Goal: Information Seeking & Learning: Learn about a topic

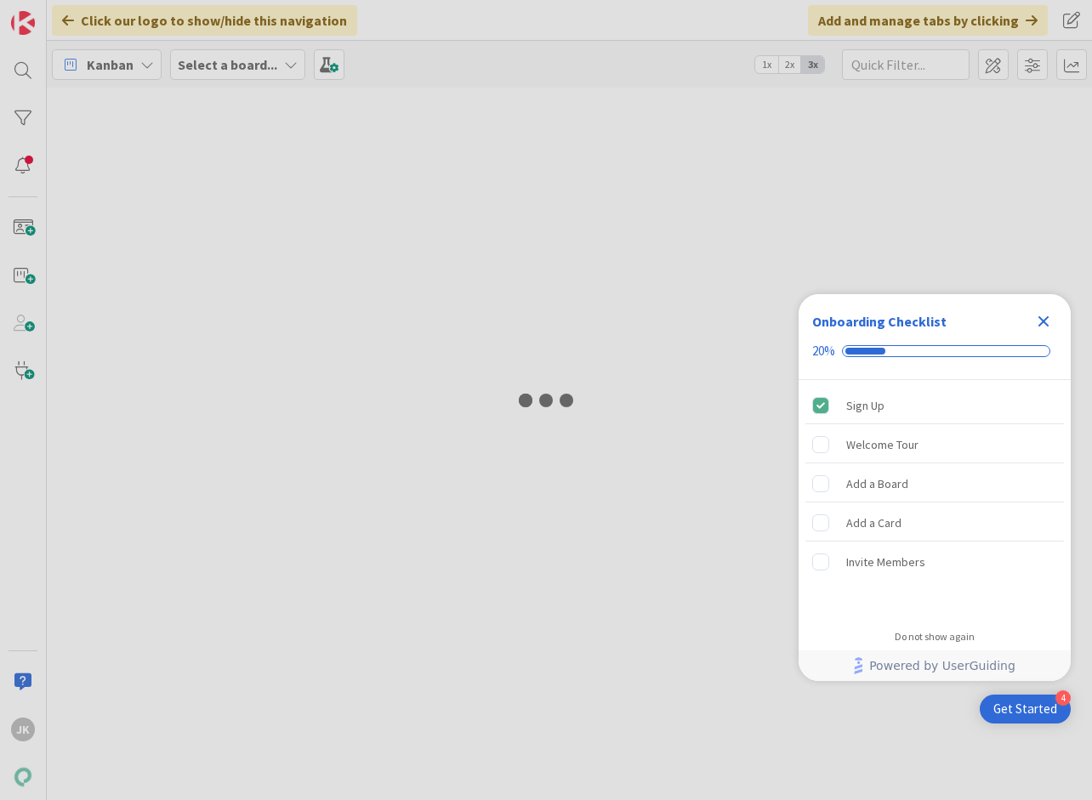
type input "22878"
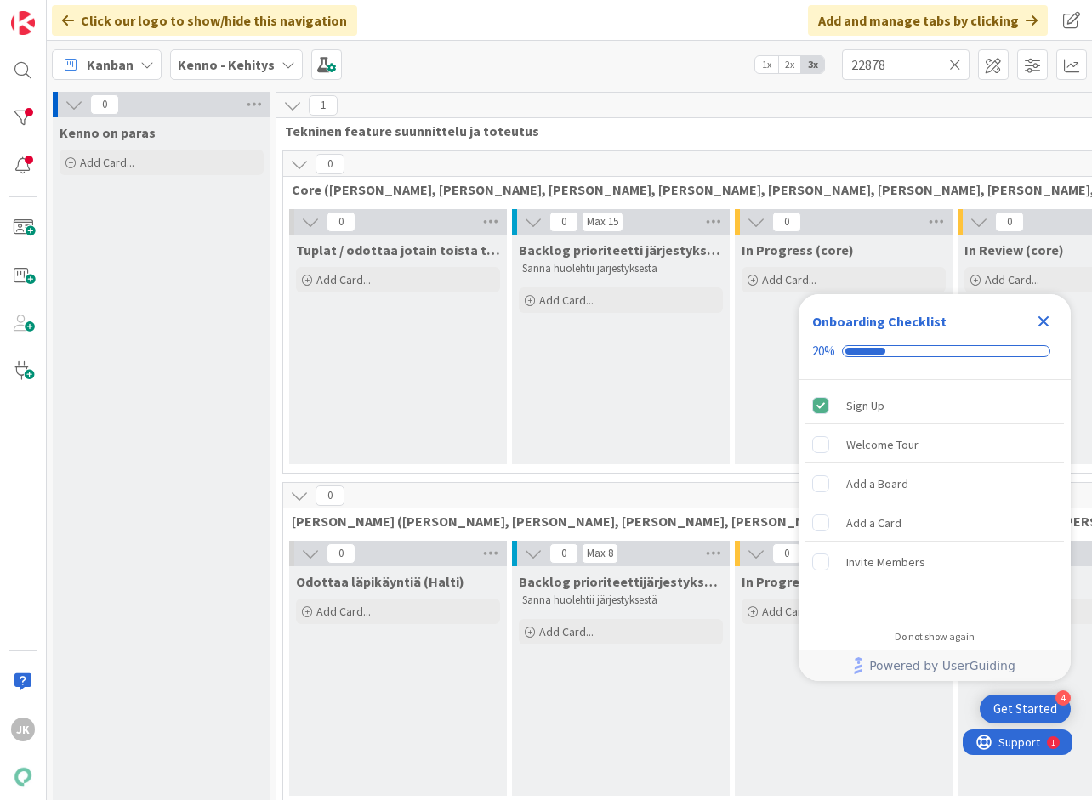
click at [1043, 325] on icon "Close Checklist" at bounding box center [1043, 321] width 20 height 20
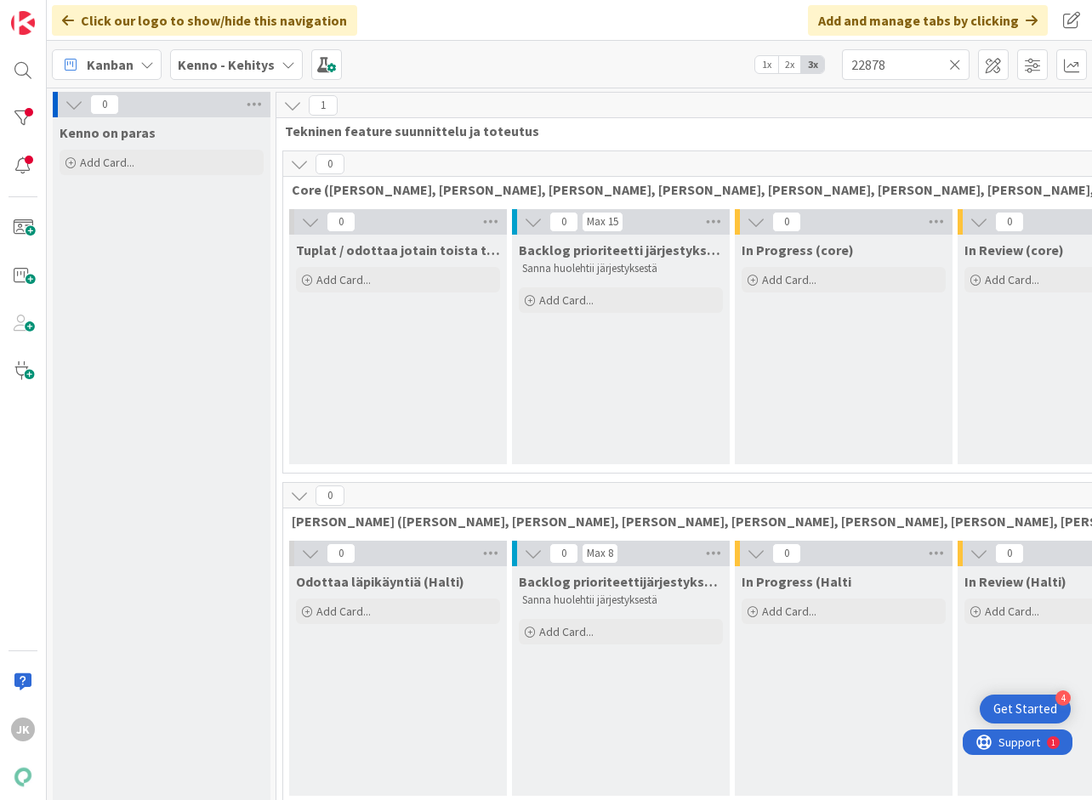
click at [282, 65] on icon at bounding box center [289, 65] width 14 height 14
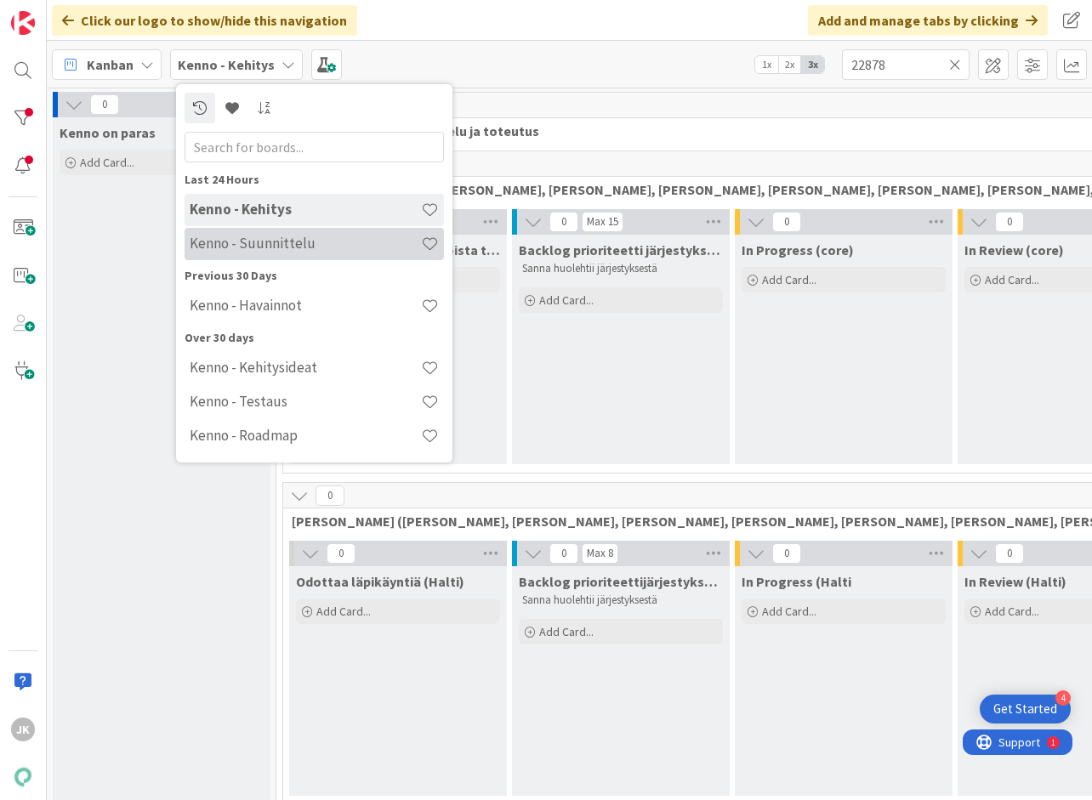
click at [274, 251] on h4 "Kenno - Suunnittelu" at bounding box center [305, 243] width 231 height 17
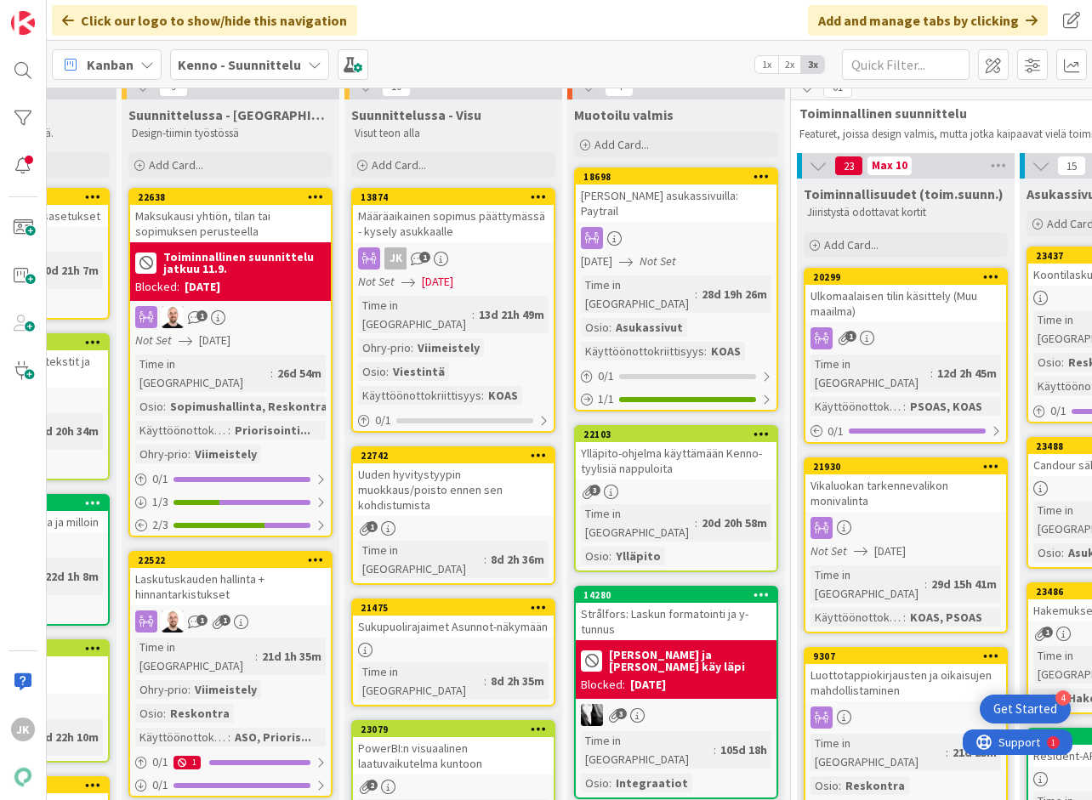
scroll to position [17, 154]
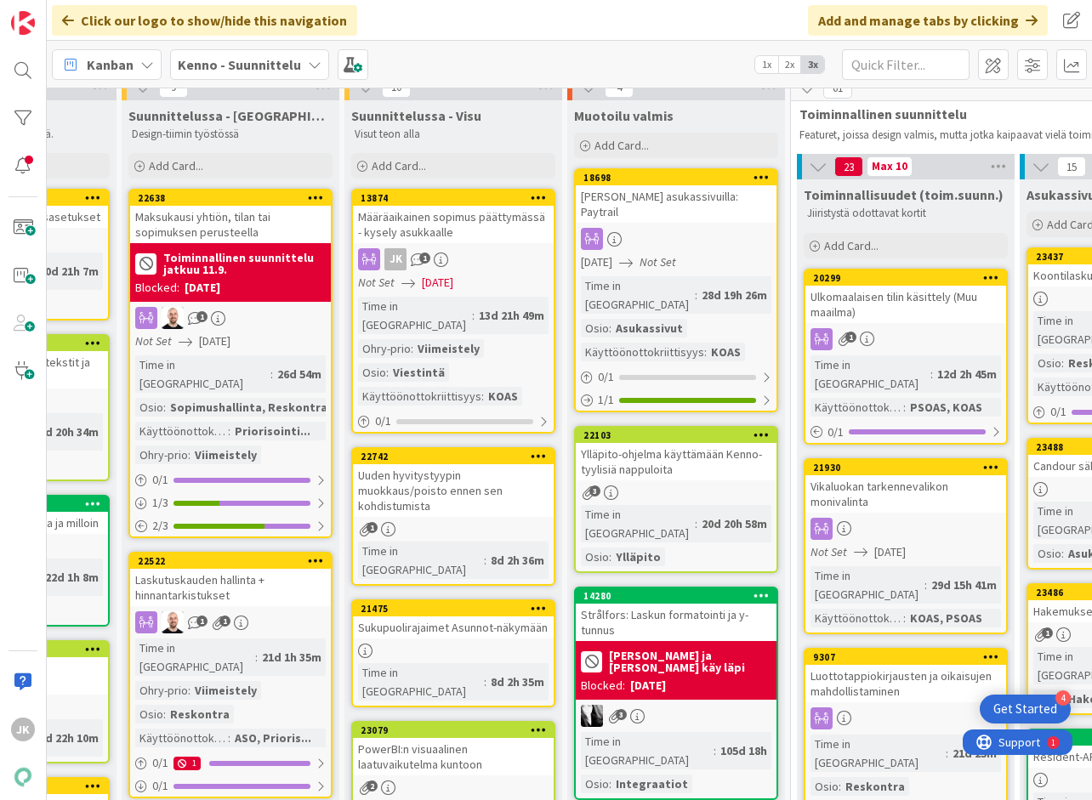
click at [410, 475] on div "Uuden hyvitystyypin muokkaus/poisto ennen sen kohdistumista" at bounding box center [453, 490] width 201 height 53
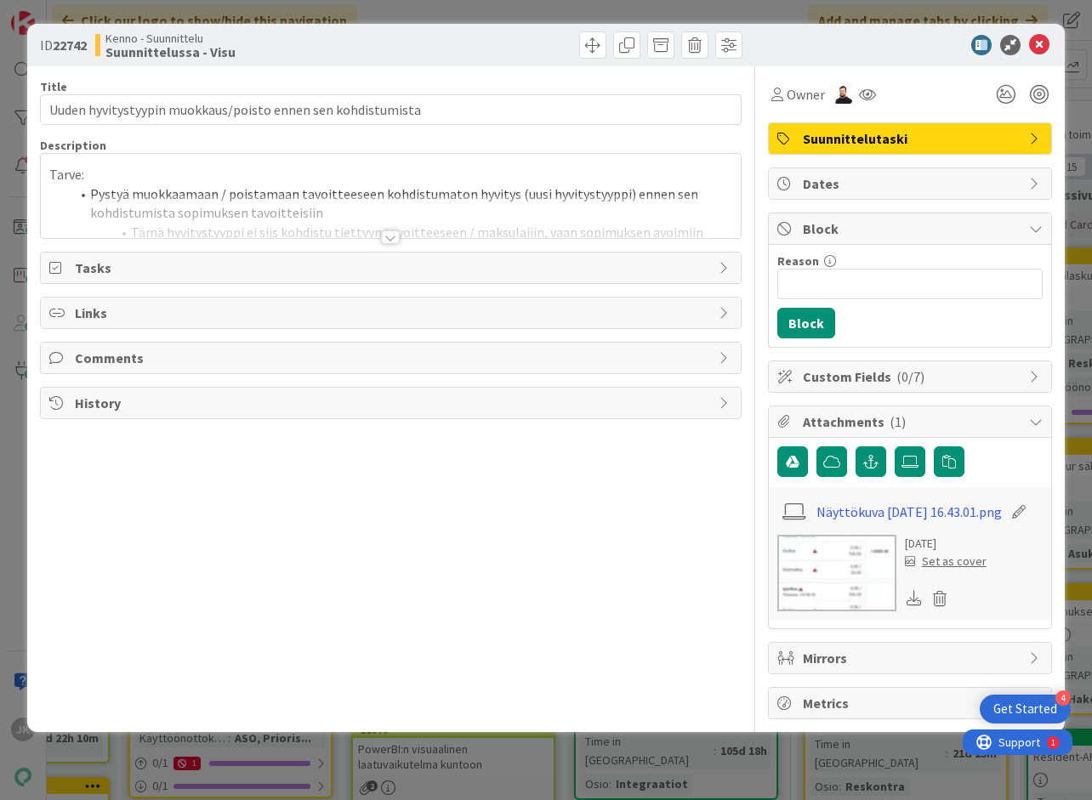
click at [388, 238] on div at bounding box center [390, 237] width 19 height 14
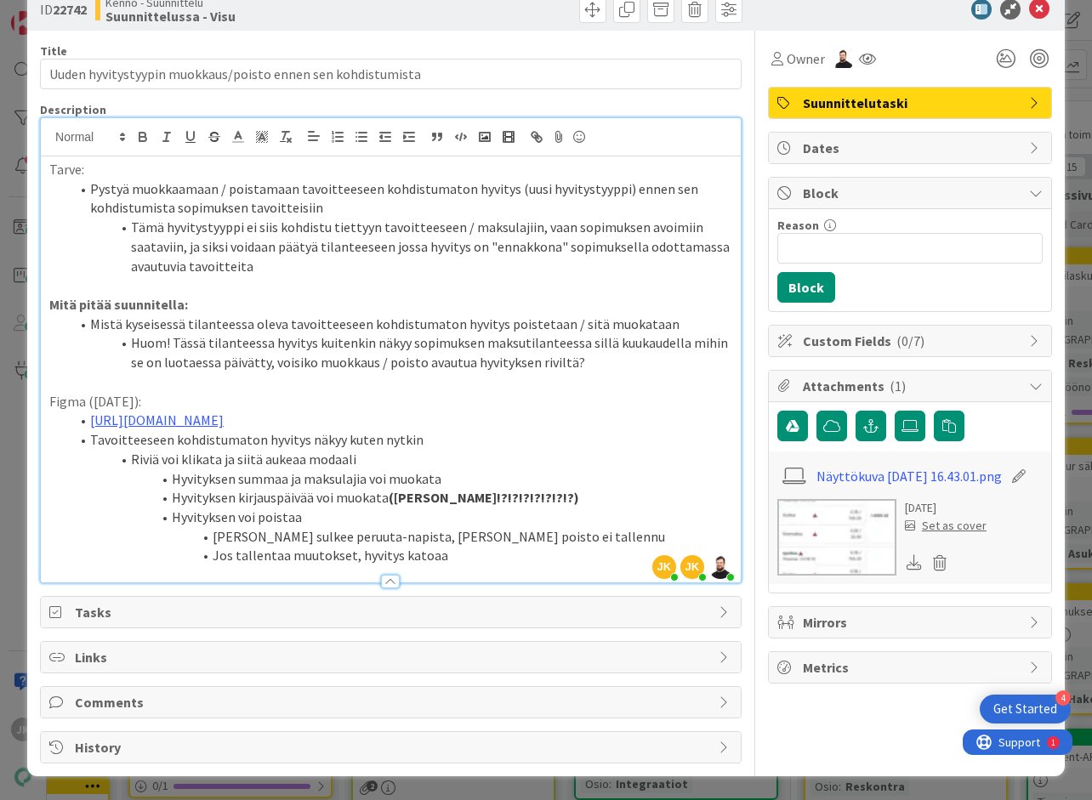
scroll to position [55, 0]
click at [461, 560] on li "Jos tallentaa muutokset, hyvitys katoaa" at bounding box center [401, 556] width 663 height 20
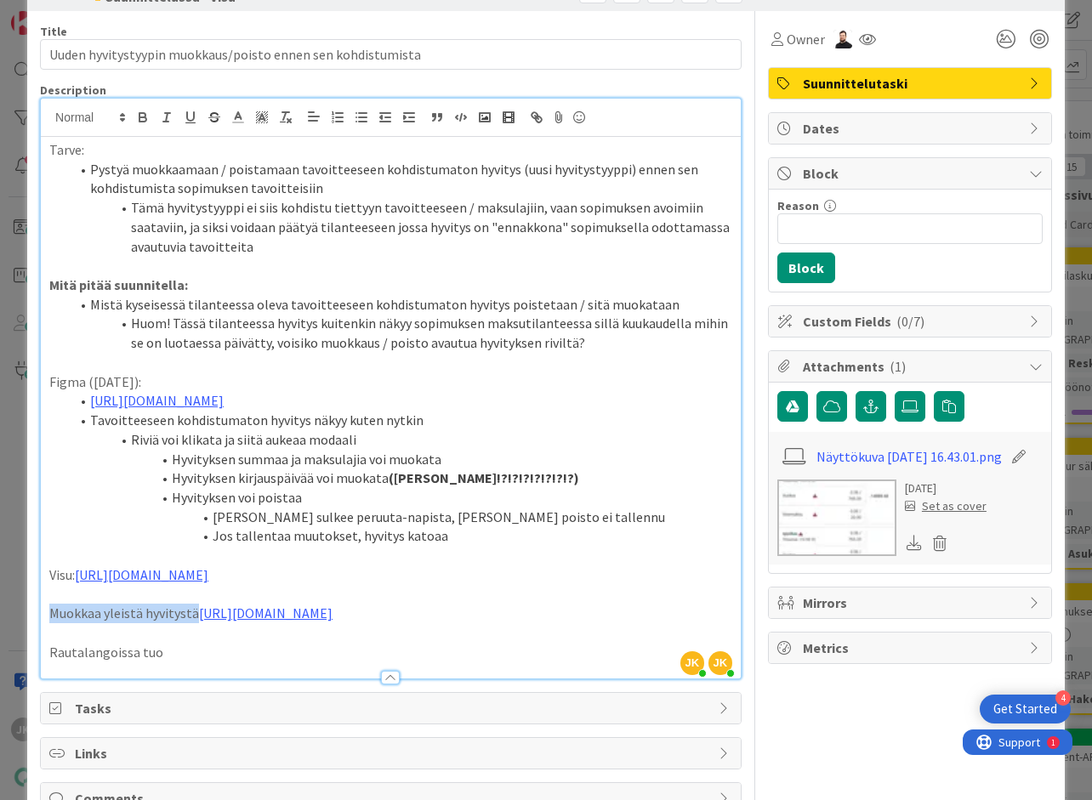
drag, startPoint x: 191, startPoint y: 652, endPoint x: 43, endPoint y: 652, distance: 148.0
click at [43, 652] on div "Tarve: Pystyä muokkaamaan / poistamaan tavoitteeseen kohdistumaton hyvitys (uus…" at bounding box center [391, 408] width 700 height 542
copy p "Muokkaa yleistä hyvitystä"
click at [173, 663] on p "Rautalangoissa tuo" at bounding box center [390, 653] width 683 height 20
click at [163, 663] on p "Rautalangoissa tuo Muokkaa yleistä hyvitystä"" at bounding box center [390, 653] width 683 height 20
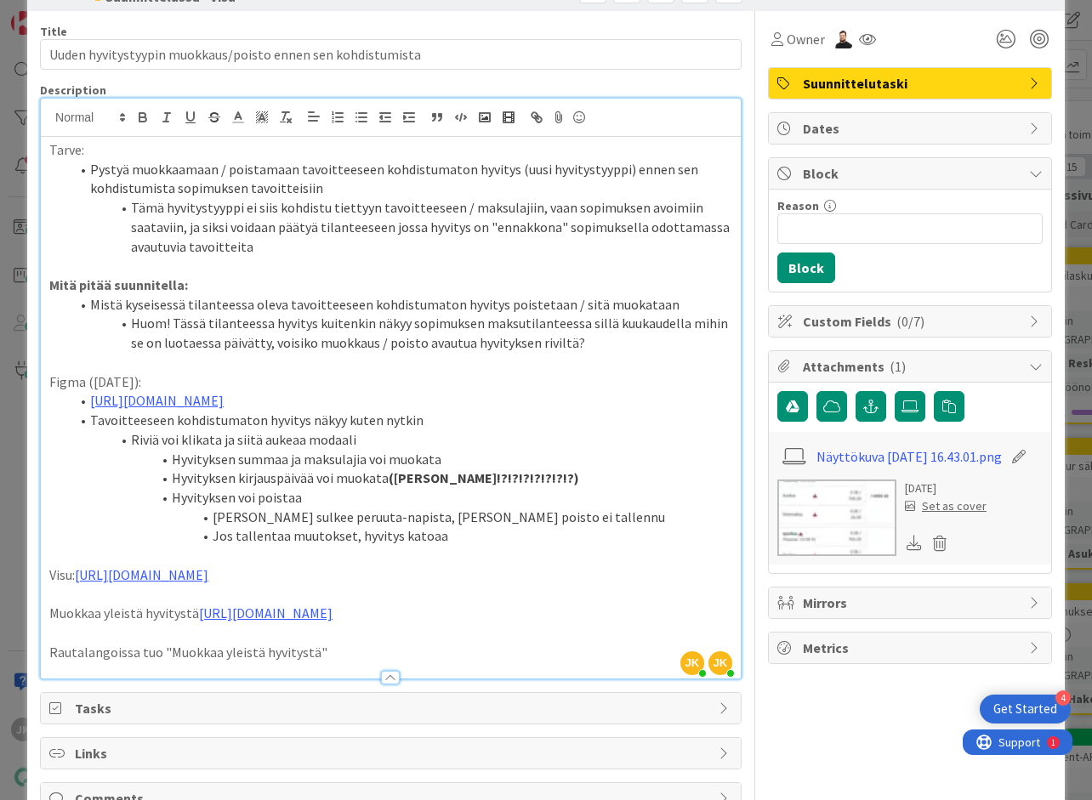
click at [322, 663] on p "Rautalangoissa tuo "Muokkaa yleistä hyvitystä"" at bounding box center [390, 653] width 683 height 20
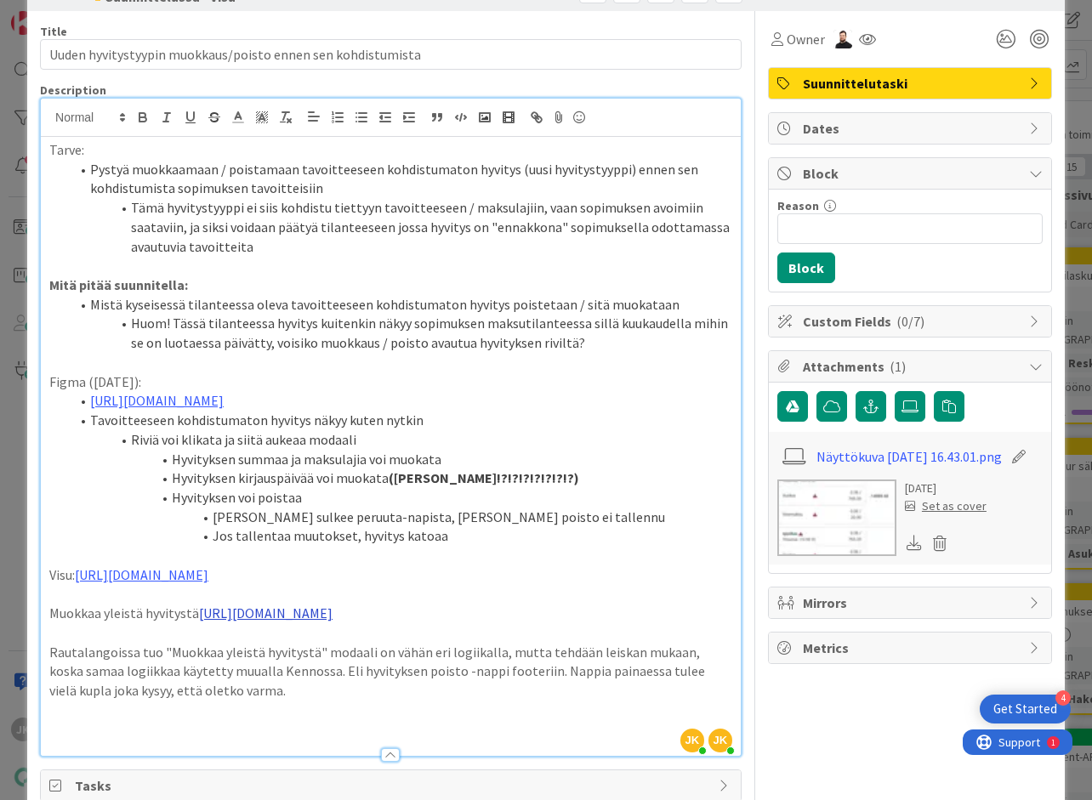
click at [333, 622] on link "[URL][DOMAIN_NAME]" at bounding box center [266, 613] width 134 height 17
click at [378, 706] on link "[URL][DOMAIN_NAME]" at bounding box center [328, 704] width 117 height 22
click at [514, 299] on li "Mistä kyseisessä tilanteessa oleva tavoitteeseen kohdistumaton hyvitys poisteta…" at bounding box center [401, 305] width 663 height 20
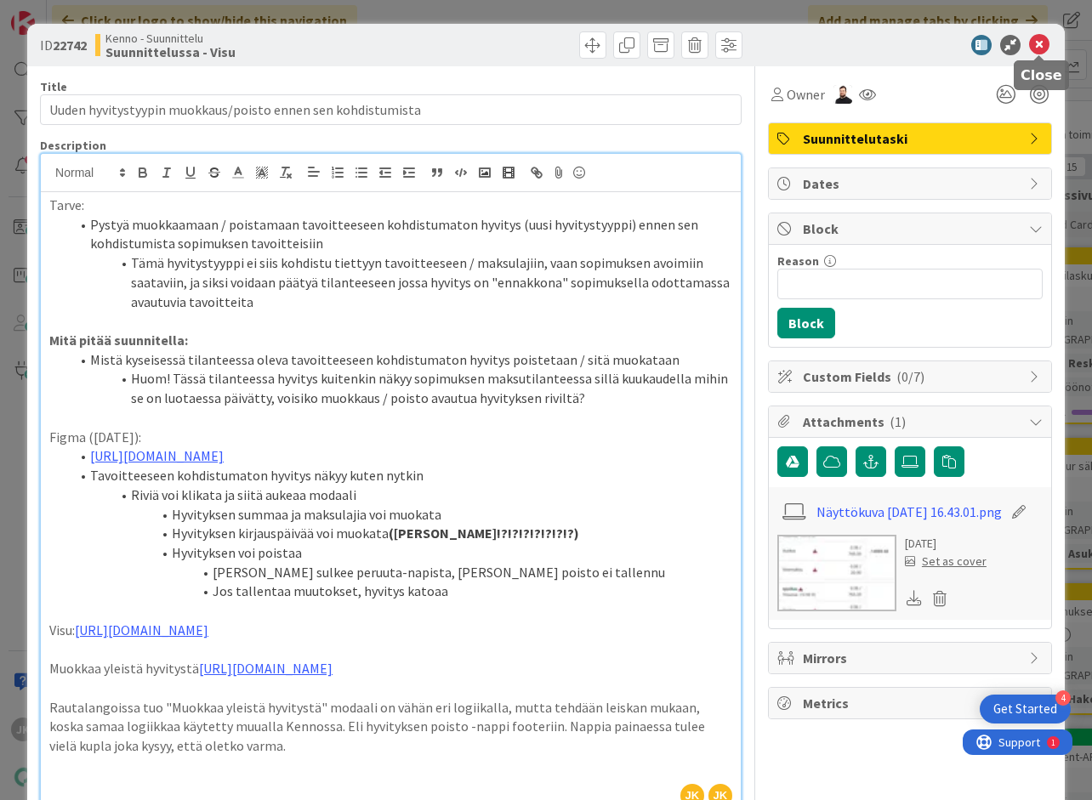
click at [1039, 47] on icon at bounding box center [1039, 45] width 20 height 20
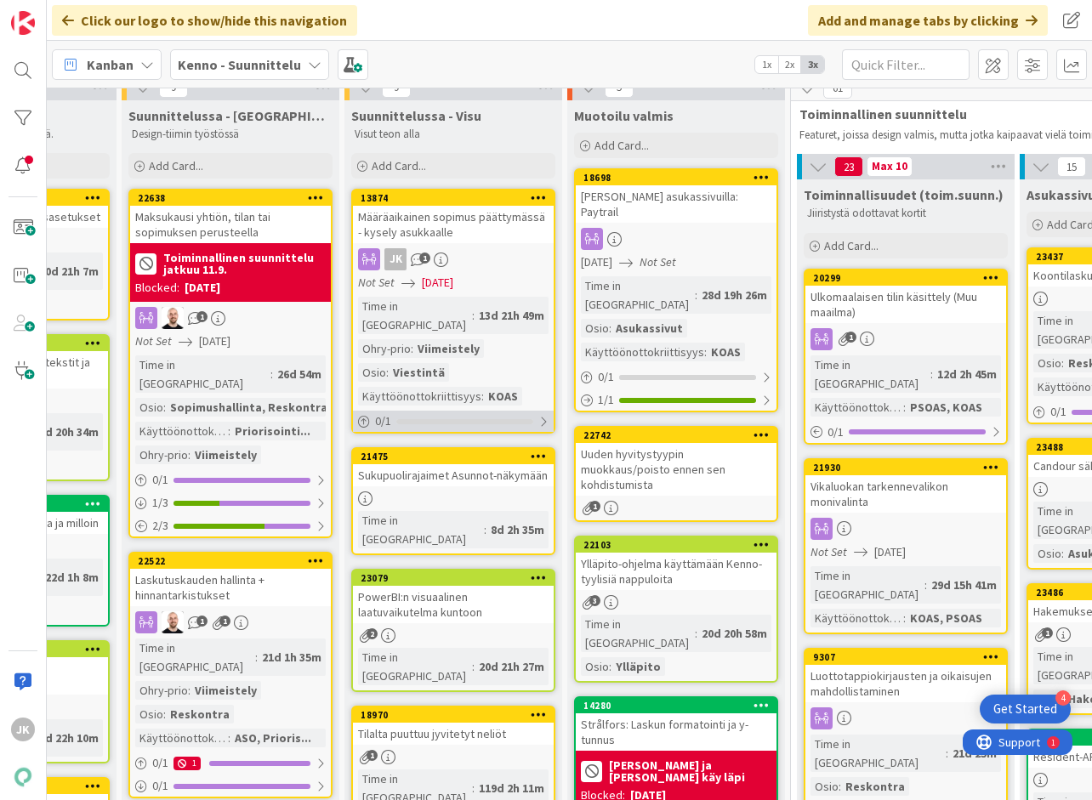
scroll to position [0, 154]
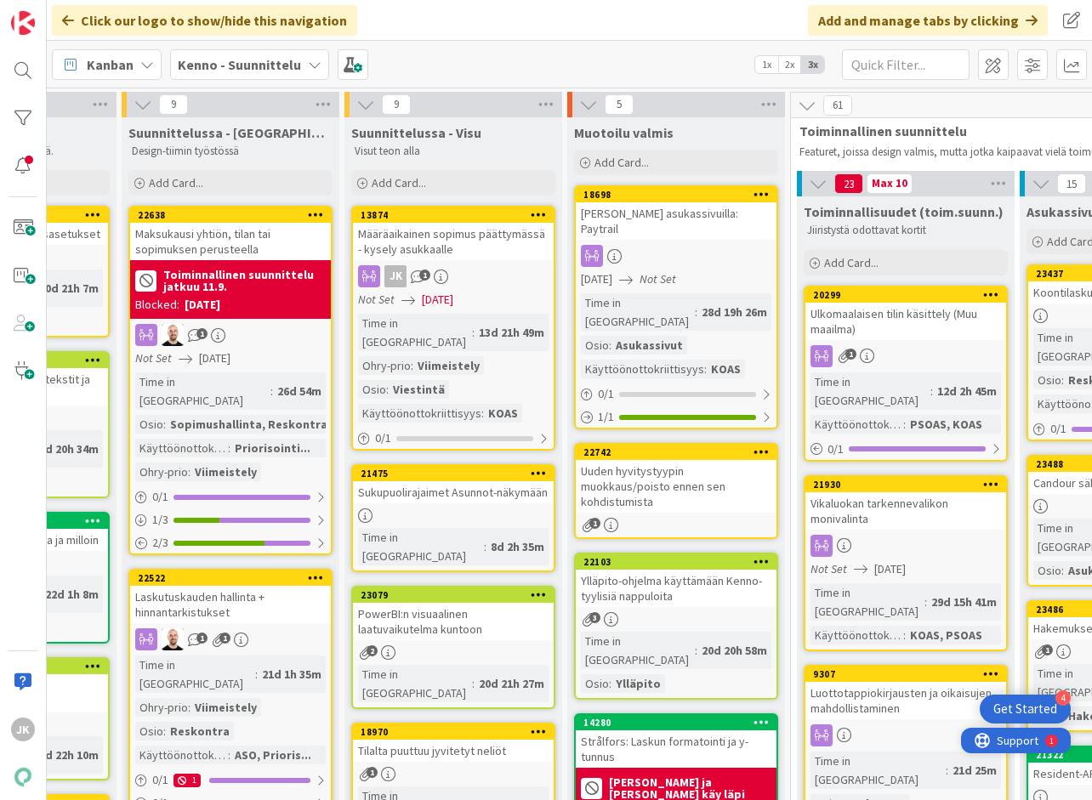
drag, startPoint x: 421, startPoint y: 437, endPoint x: 7, endPoint y: 10, distance: 594.9
